Goal: Transaction & Acquisition: Purchase product/service

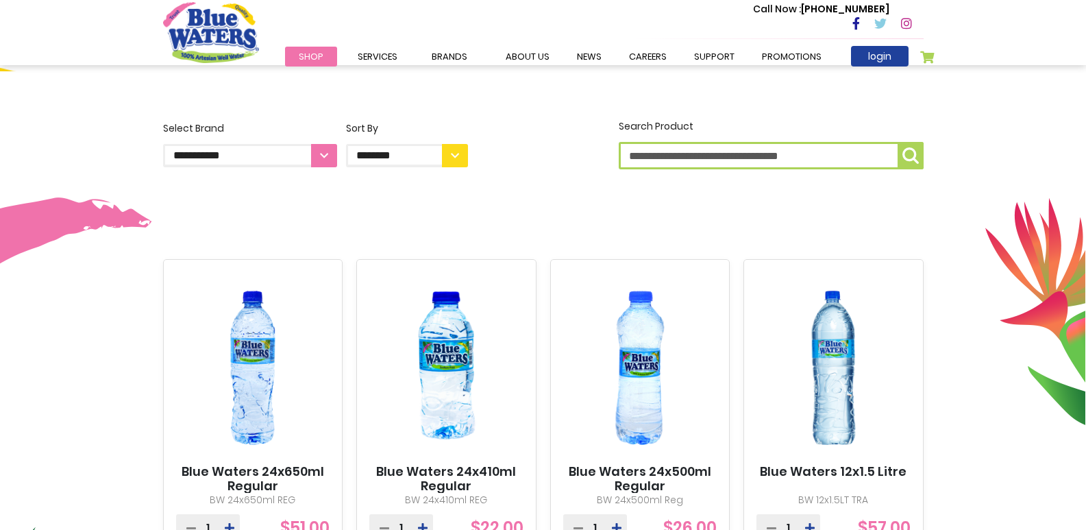
scroll to position [311, 0]
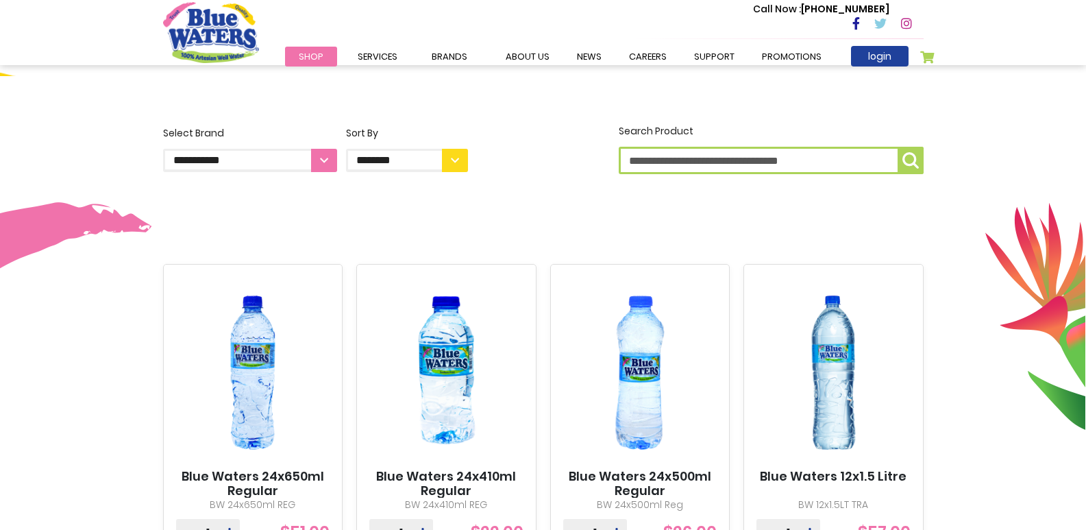
click at [323, 160] on select "**********" at bounding box center [250, 160] width 174 height 23
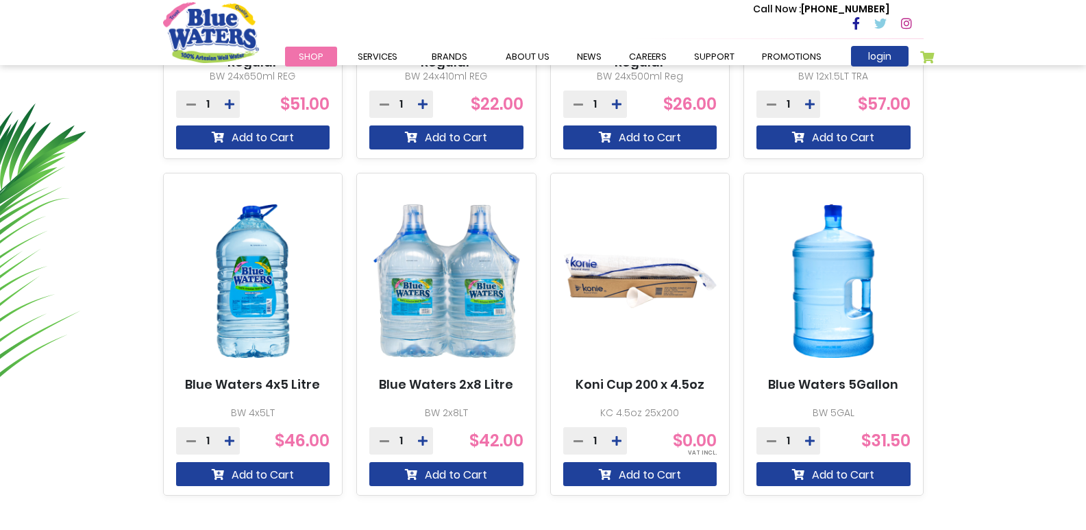
scroll to position [742, 0]
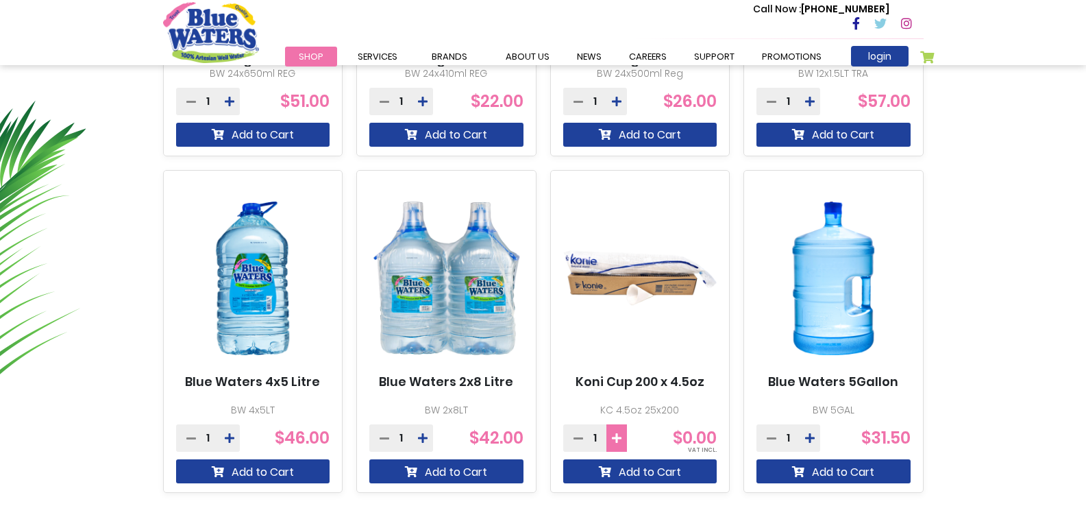
click at [617, 434] on icon at bounding box center [617, 437] width 10 height 11
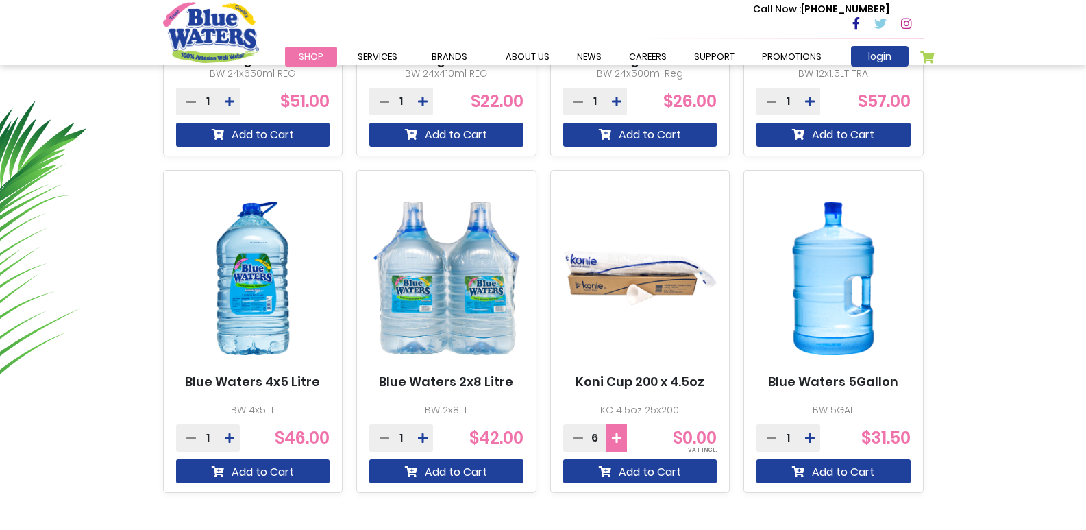
click at [617, 434] on icon at bounding box center [617, 437] width 10 height 11
click at [616, 432] on button at bounding box center [616, 437] width 21 height 27
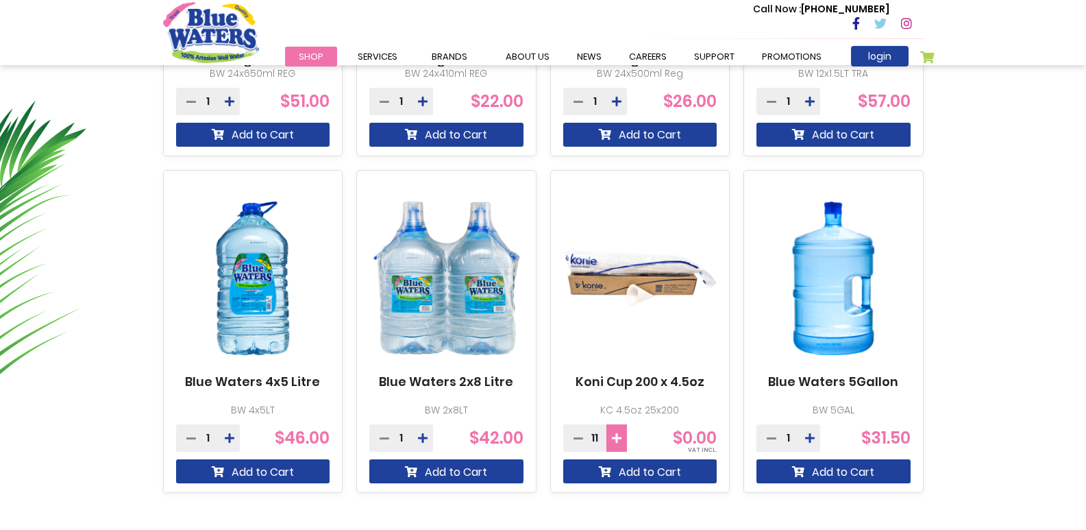
click at [616, 432] on button at bounding box center [616, 437] width 21 height 27
click at [811, 434] on icon at bounding box center [810, 437] width 10 height 11
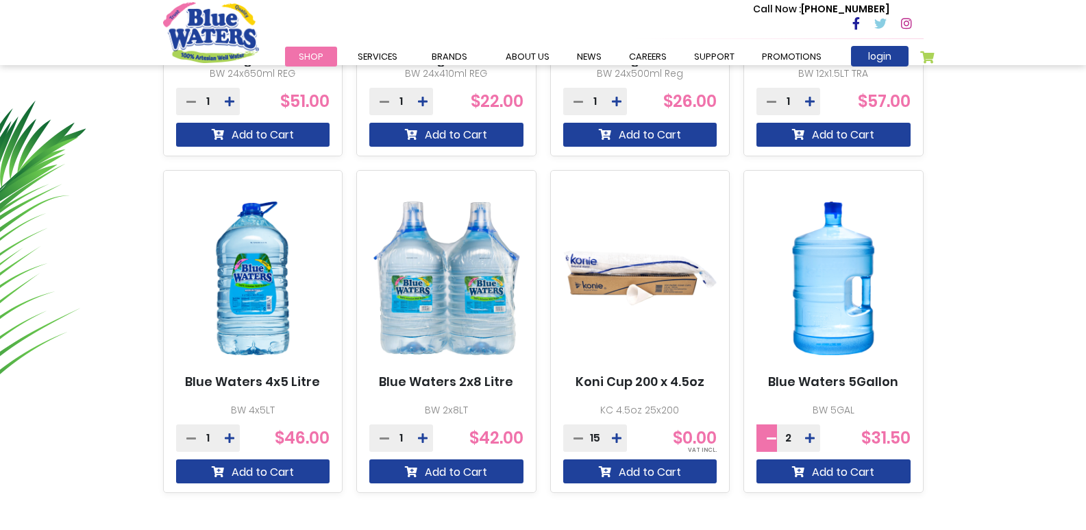
click at [772, 437] on icon at bounding box center [772, 437] width 10 height 11
click at [769, 434] on icon at bounding box center [772, 437] width 10 height 11
click at [613, 438] on icon at bounding box center [617, 437] width 10 height 11
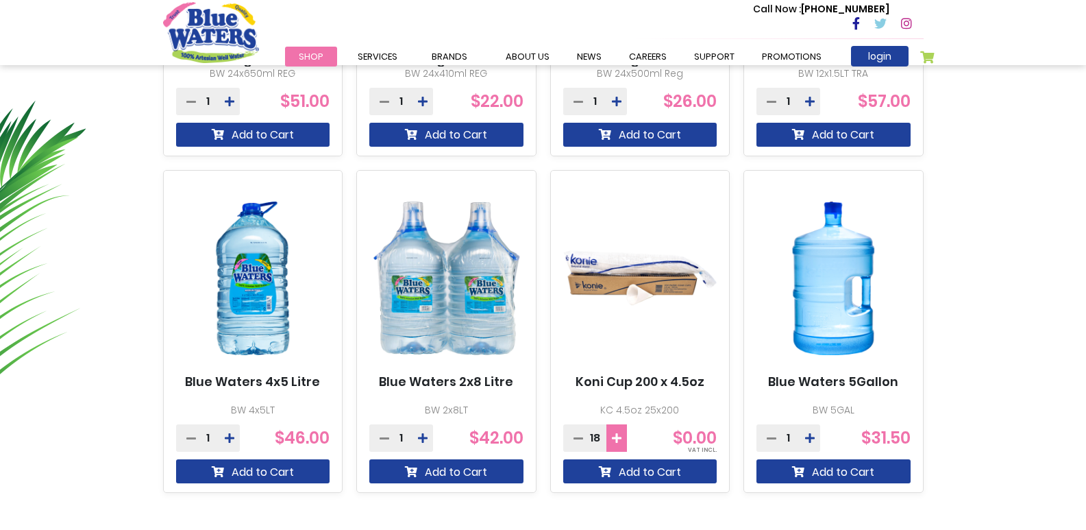
click at [613, 438] on icon at bounding box center [617, 437] width 10 height 11
click at [614, 438] on icon at bounding box center [617, 437] width 10 height 11
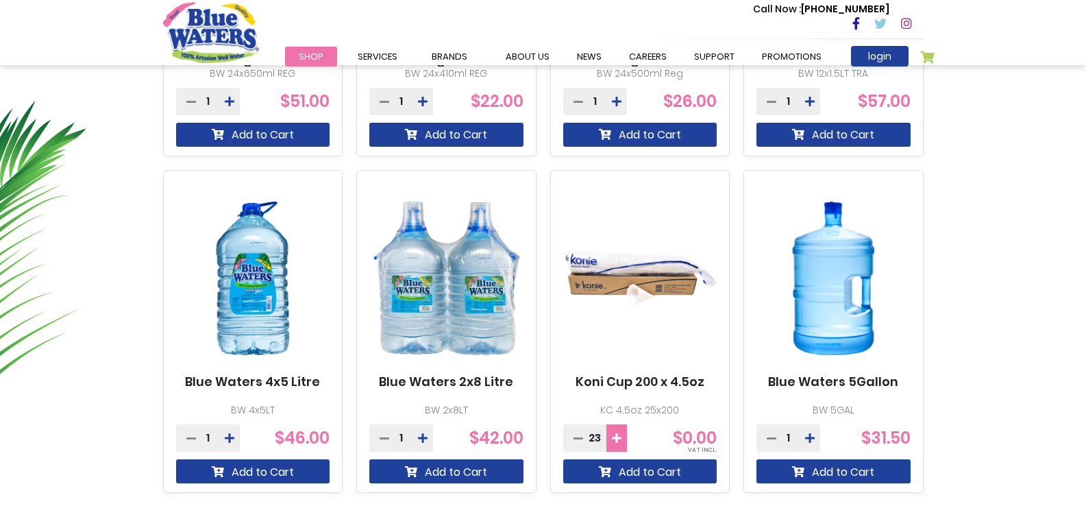
click at [614, 438] on icon at bounding box center [617, 437] width 10 height 11
click at [577, 437] on icon at bounding box center [578, 437] width 10 height 11
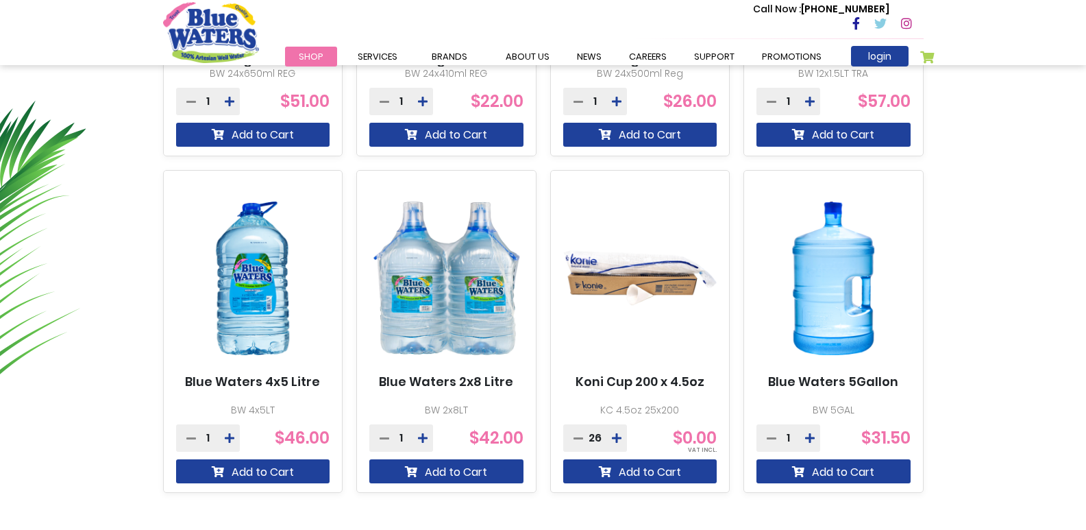
click at [613, 275] on img at bounding box center [640, 278] width 154 height 193
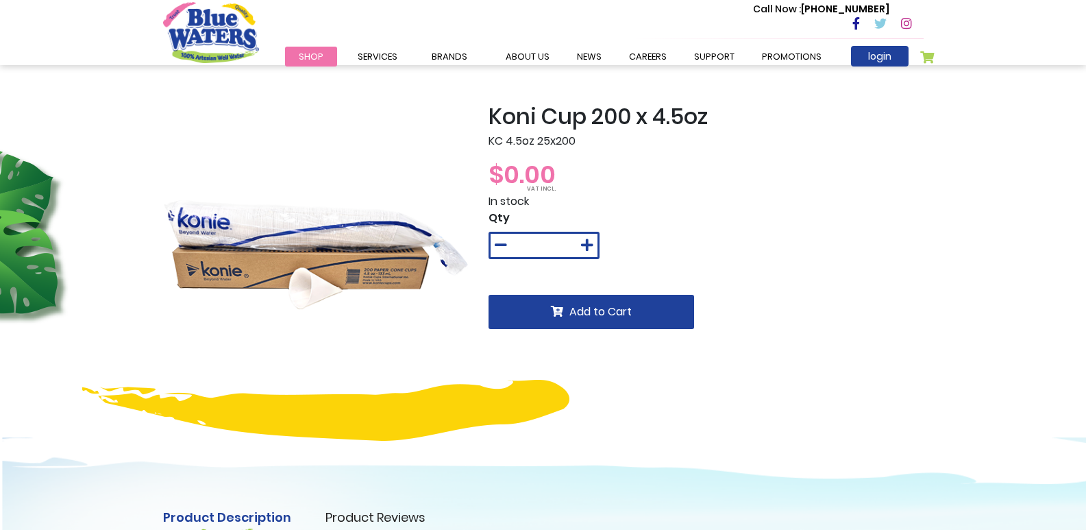
click at [591, 247] on icon at bounding box center [587, 245] width 12 height 14
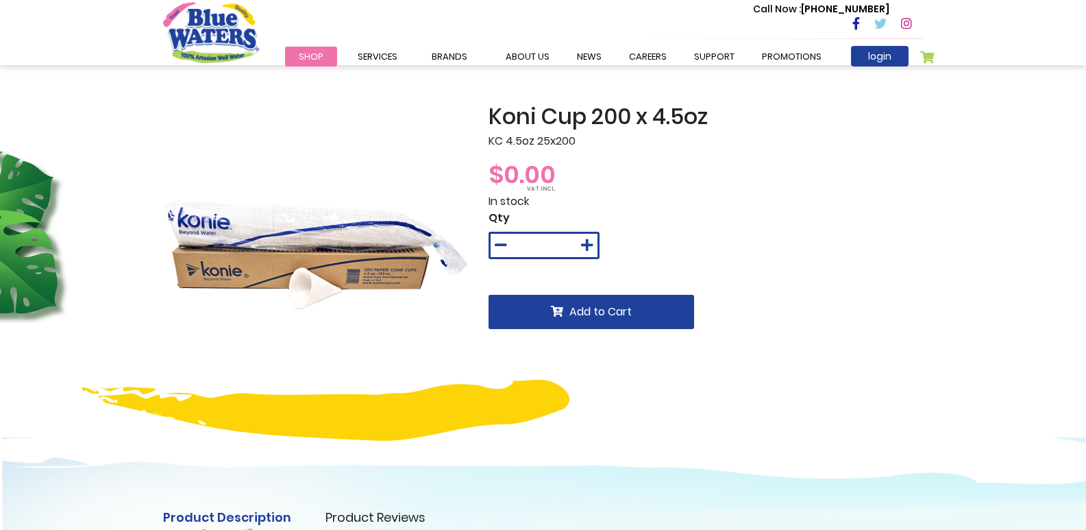
click at [591, 247] on icon at bounding box center [587, 245] width 12 height 14
drag, startPoint x: 543, startPoint y: 247, endPoint x: 558, endPoint y: 249, distance: 14.6
click at [558, 249] on input "*" at bounding box center [543, 245] width 37 height 22
type input "**"
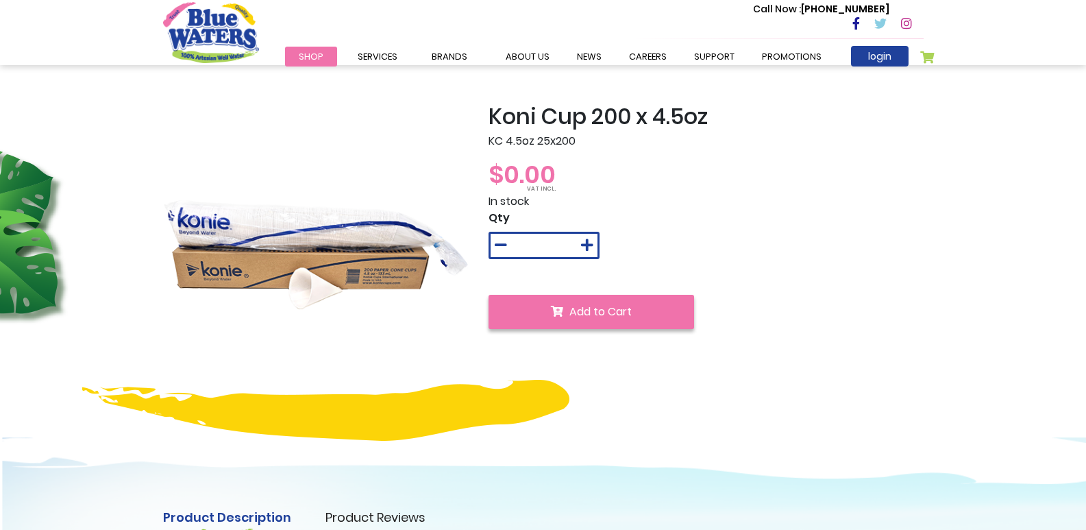
click at [586, 313] on span "Add to Cart" at bounding box center [600, 311] width 62 height 16
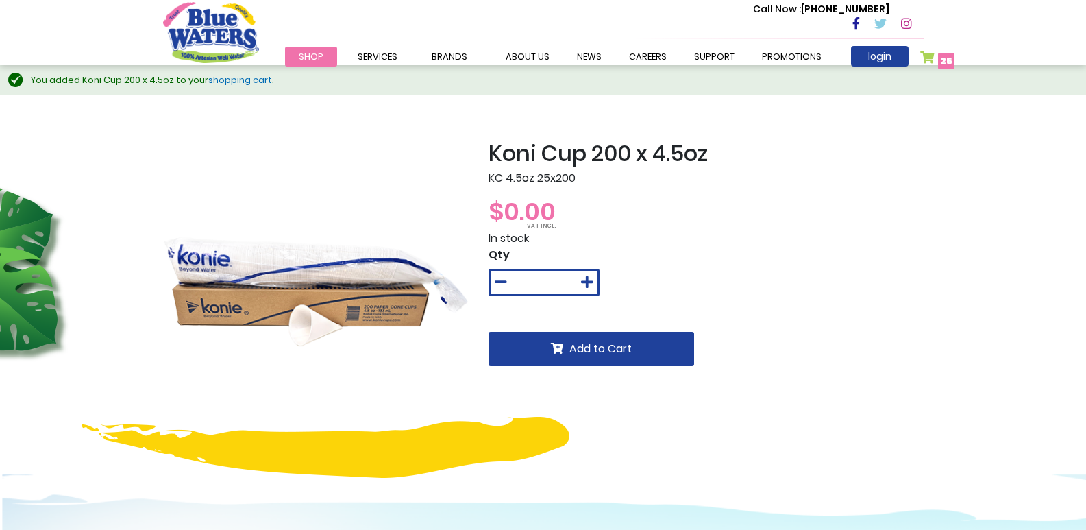
click at [238, 75] on link "shopping cart" at bounding box center [240, 79] width 64 height 13
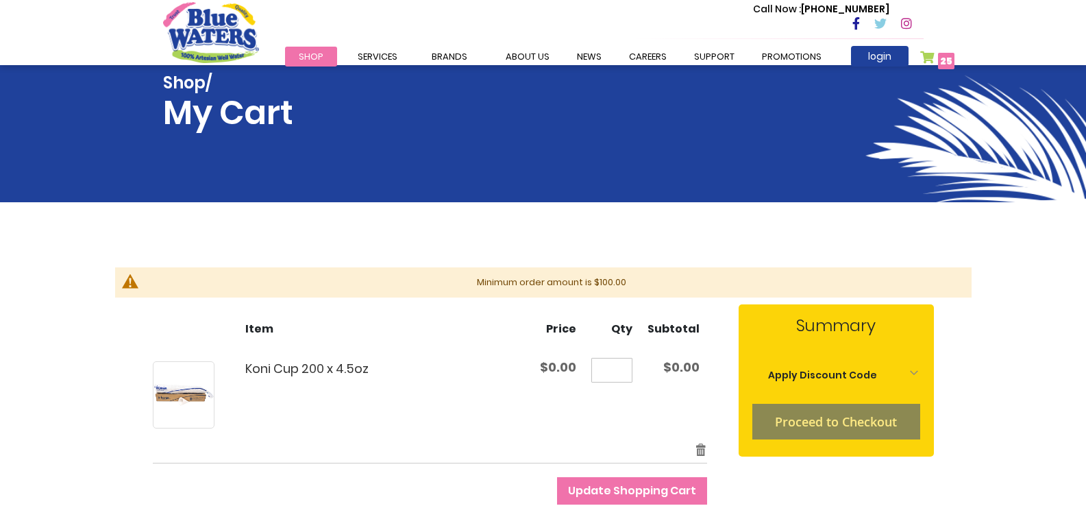
click at [552, 359] on span "$0.00" at bounding box center [558, 366] width 36 height 17
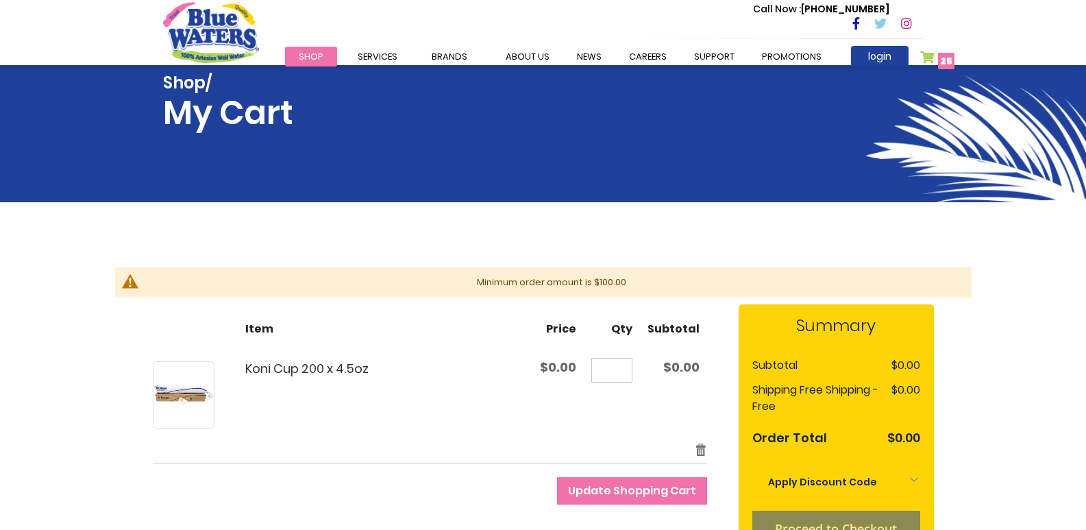
click at [509, 394] on div "Koni Cup 200 x 4.5oz" at bounding box center [370, 394] width 312 height 67
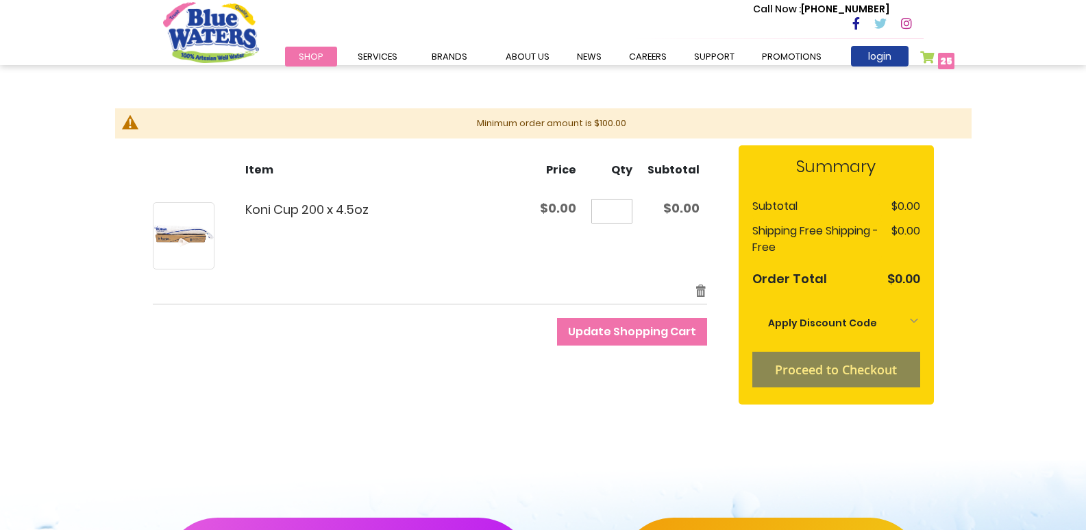
scroll to position [161, 0]
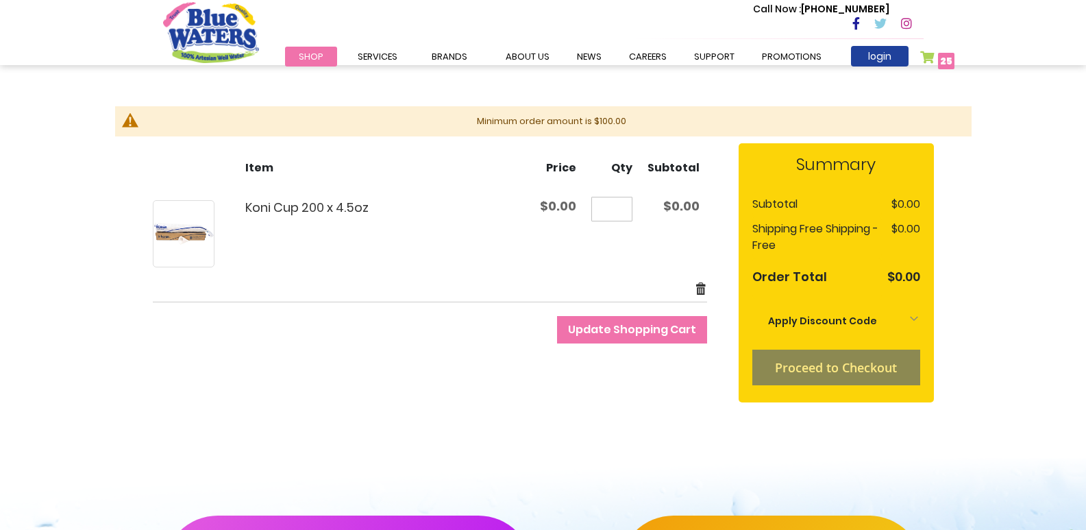
click at [699, 288] on link "Remove item" at bounding box center [701, 289] width 12 height 16
